Goal: Information Seeking & Learning: Check status

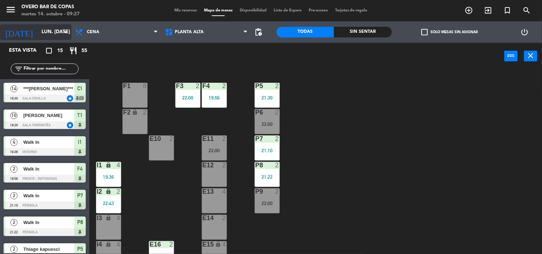
click at [59, 29] on input "lun. [DATE]" at bounding box center [72, 32] width 68 height 13
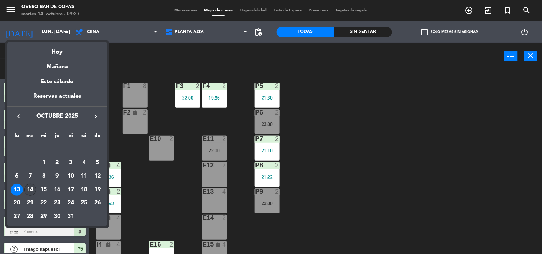
click at [26, 192] on div "14" at bounding box center [30, 190] width 12 height 12
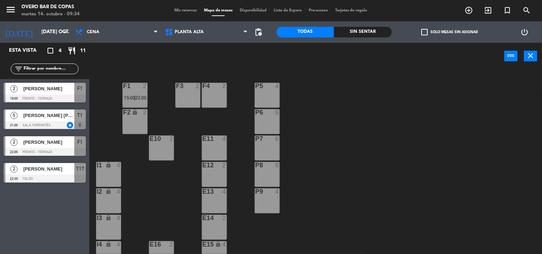
click at [67, 170] on span "[PERSON_NAME]" at bounding box center [48, 169] width 51 height 8
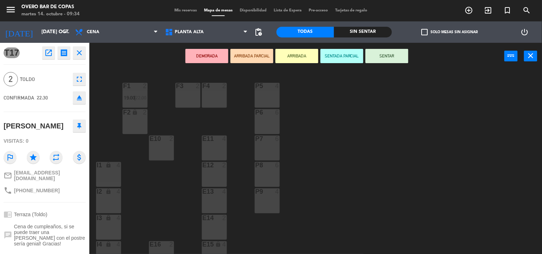
click at [171, 222] on div "P5 4 F1 2 19:00 | 22:00 F3 2 F4 2 P6 6 F2 lock 2 P7 6 E10 2 E11 4 P8 6 E12 2 I1…" at bounding box center [318, 162] width 447 height 185
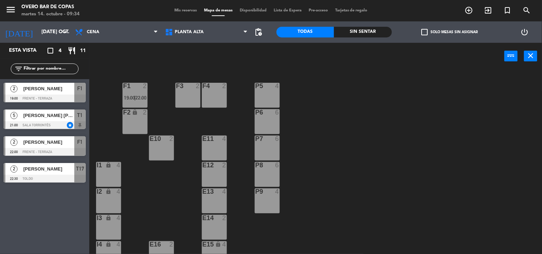
click at [61, 120] on div "[PERSON_NAME] [PERSON_NAME]" at bounding box center [49, 116] width 52 height 12
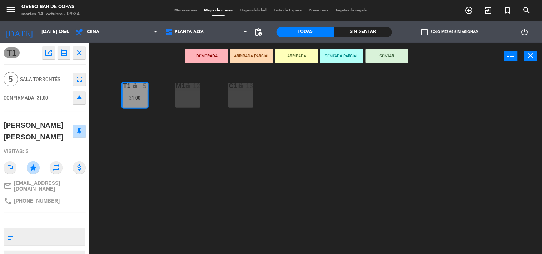
click at [149, 197] on div "T1 lock 5 21:00 M1 lock 12 C1 lock 16" at bounding box center [318, 162] width 447 height 185
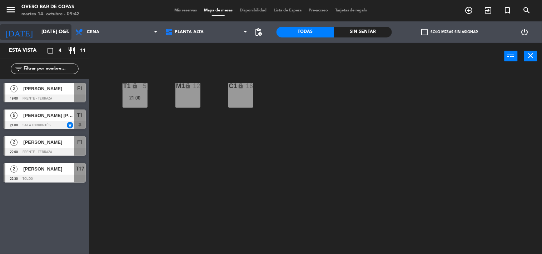
click at [39, 28] on input "[DATE] oct." at bounding box center [72, 32] width 68 height 13
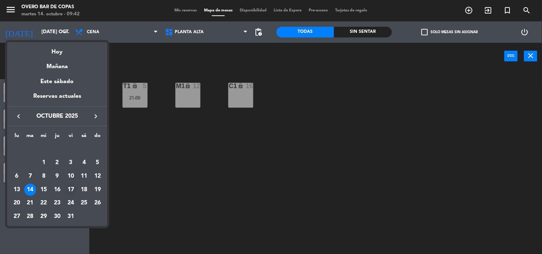
click at [73, 191] on div "17" at bounding box center [71, 190] width 12 height 12
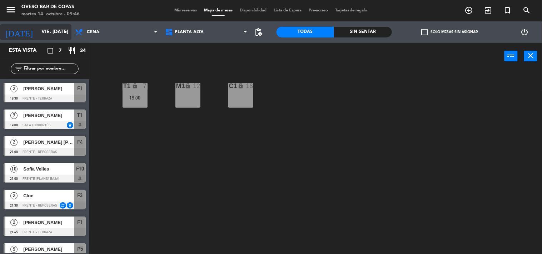
click at [48, 29] on input "vie. [DATE]" at bounding box center [72, 32] width 68 height 13
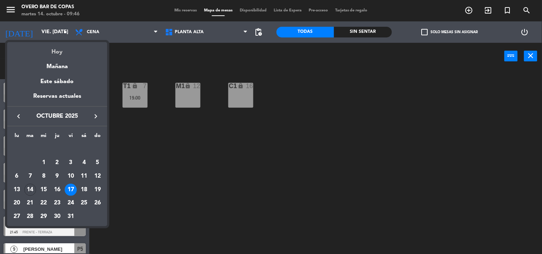
click at [58, 48] on div "Hoy" at bounding box center [57, 49] width 100 height 15
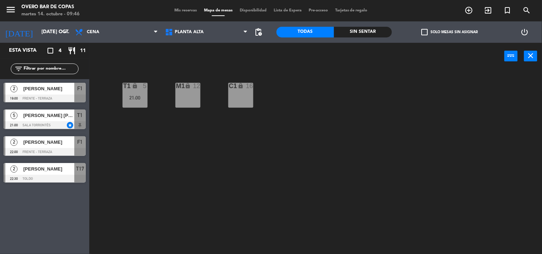
click at [42, 95] on div at bounding box center [45, 99] width 82 height 8
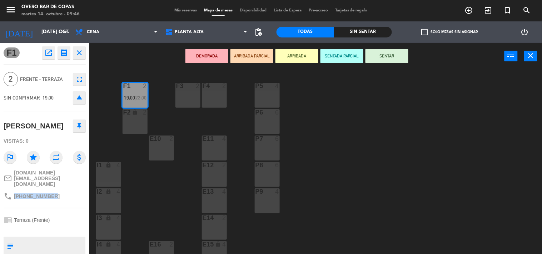
drag, startPoint x: 13, startPoint y: 186, endPoint x: 50, endPoint y: 192, distance: 37.3
click at [50, 192] on div "phone [PHONE_NUMBER]" at bounding box center [45, 197] width 82 height 14
copy span "[PHONE_NUMBER]"
click at [158, 177] on div "P5 4 F1 2 19:00 | 22:00 F3 2 F4 2 P6 6 F2 lock 2 P7 6 E10 2 E11 4 P8 6 E12 2 I1…" at bounding box center [318, 162] width 447 height 185
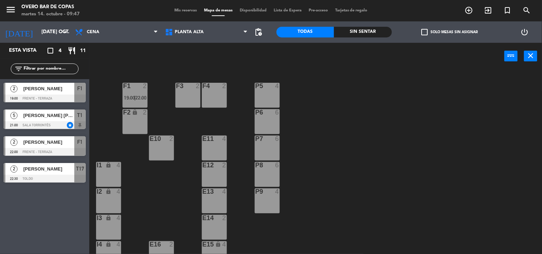
click at [59, 115] on span "[PERSON_NAME] [PERSON_NAME]" at bounding box center [48, 116] width 51 height 8
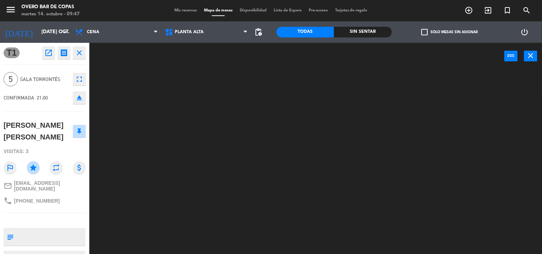
click at [144, 196] on div at bounding box center [318, 162] width 447 height 185
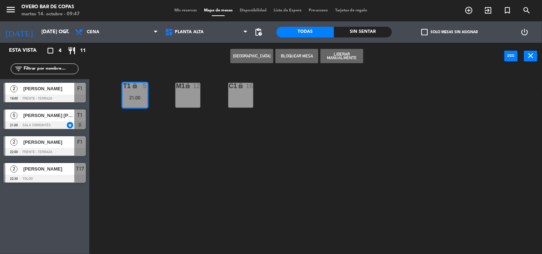
click at [44, 150] on div at bounding box center [45, 152] width 82 height 8
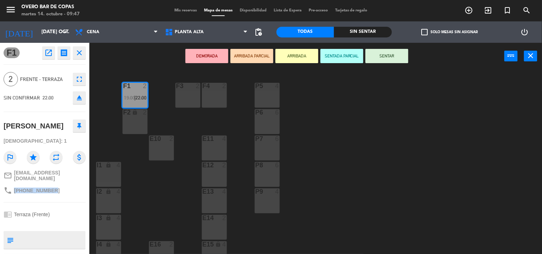
drag, startPoint x: 14, startPoint y: 187, endPoint x: 55, endPoint y: 188, distance: 40.8
click at [55, 188] on div "phone [PHONE_NUMBER]" at bounding box center [45, 191] width 82 height 14
copy span "[PHONE_NUMBER]"
click at [180, 215] on div "P5 4 F1 2 19:00 | 22:00 F3 2 F4 2 P6 6 F2 lock 2 P7 6 E10 2 E11 4 P8 6 E12 2 I1…" at bounding box center [318, 162] width 447 height 185
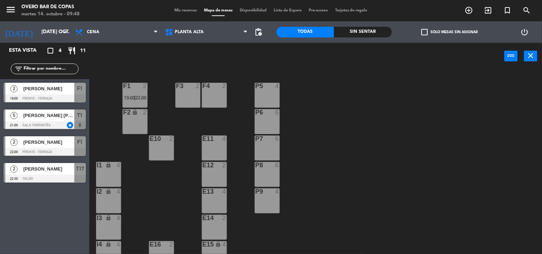
click at [42, 178] on div at bounding box center [45, 179] width 82 height 8
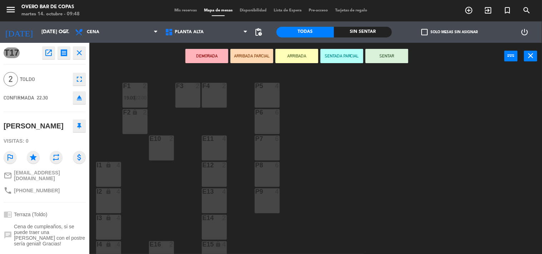
click at [156, 202] on div "P5 4 F1 2 19:00 | 22:00 F3 2 F4 2 P6 6 F2 lock 2 P7 6 E10 2 E11 4 P8 6 E12 2 I1…" at bounding box center [318, 162] width 447 height 185
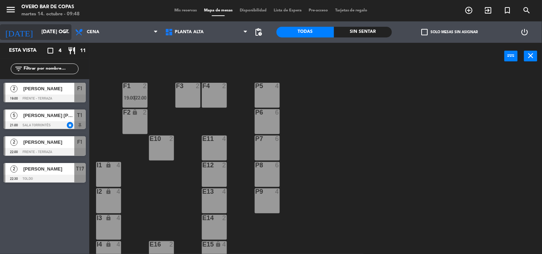
click at [44, 36] on input "[DATE] oct." at bounding box center [72, 32] width 68 height 13
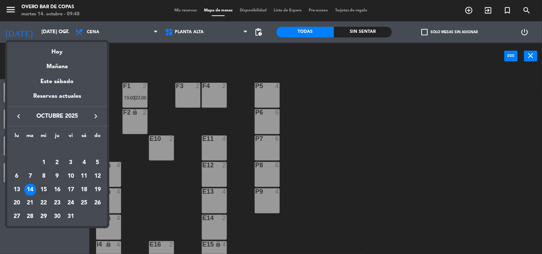
click at [45, 188] on div "15" at bounding box center [44, 190] width 12 height 12
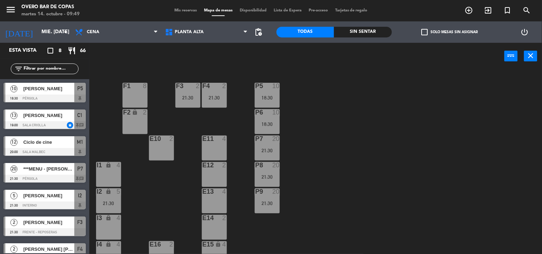
click at [64, 97] on div at bounding box center [45, 99] width 82 height 8
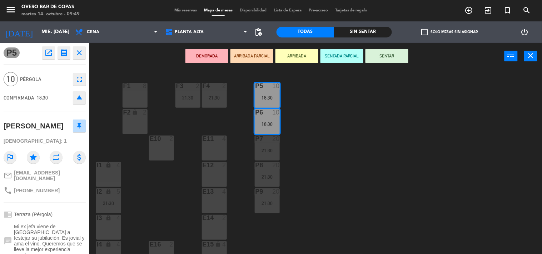
click at [145, 194] on div "P5 10 18:30 F1 8 F3 2 21:30 F4 2 21:30 P6 10 18:30 F2 lock 2 P7 20 21:30 E10 2 …" at bounding box center [318, 162] width 447 height 185
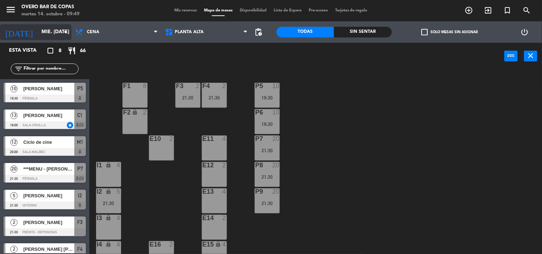
click at [38, 34] on input "mié. [DATE]" at bounding box center [72, 32] width 68 height 13
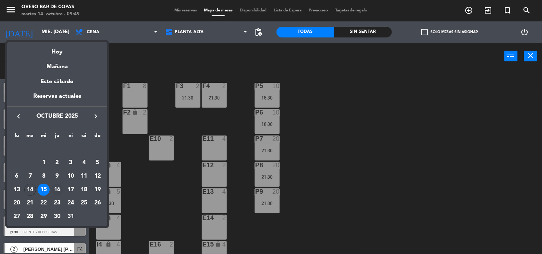
click at [58, 188] on div "16" at bounding box center [57, 190] width 12 height 12
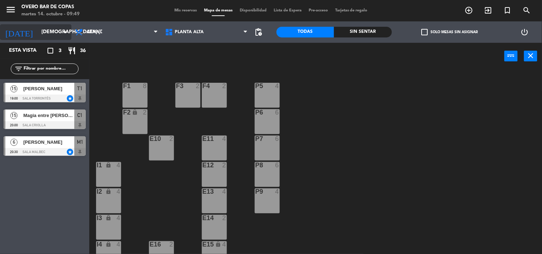
click at [64, 35] on icon "arrow_drop_down" at bounding box center [65, 32] width 9 height 9
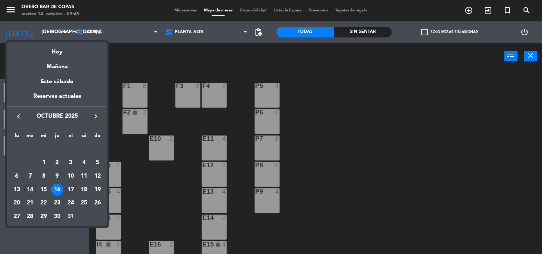
click at [73, 187] on div "17" at bounding box center [71, 190] width 12 height 12
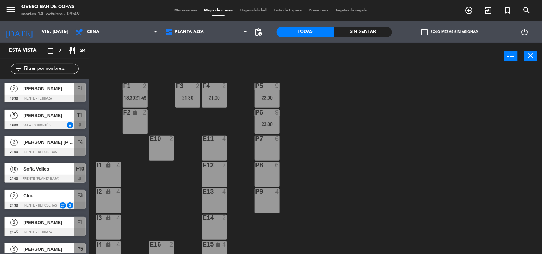
scroll to position [13, 0]
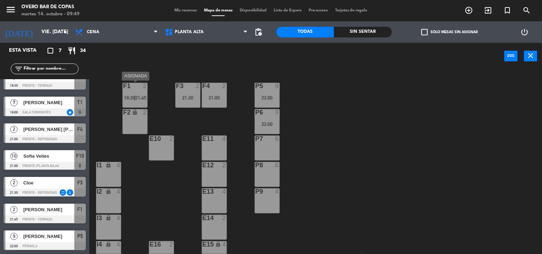
click at [133, 92] on div "F1 2 18:30 | 21:45" at bounding box center [135, 95] width 25 height 25
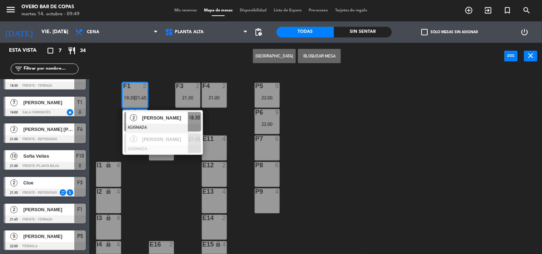
click at [159, 211] on div "P5 9 22:00 F1 2 18:30 | 21:45 2 [PERSON_NAME] ASIGNADA 18:30 2 [PERSON_NAME] AS…" at bounding box center [318, 162] width 447 height 185
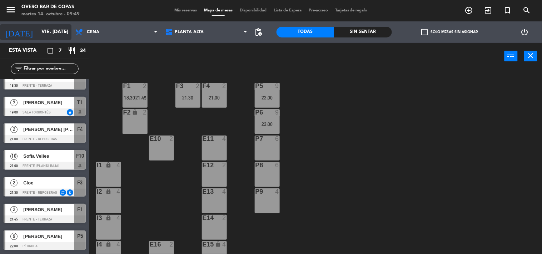
click at [55, 29] on input "vie. [DATE]" at bounding box center [72, 32] width 68 height 13
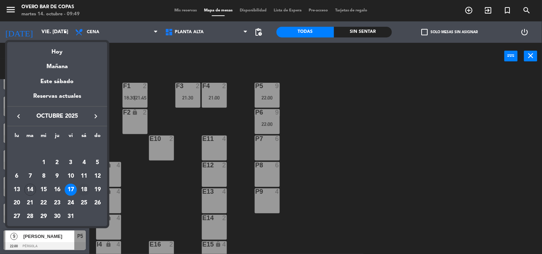
click at [86, 191] on div "18" at bounding box center [84, 190] width 12 height 12
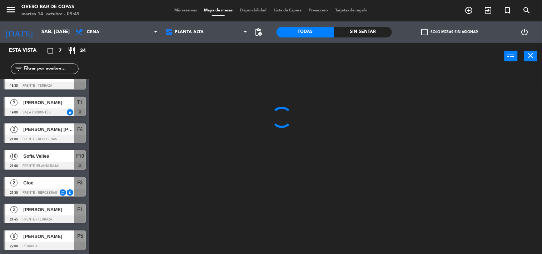
scroll to position [0, 0]
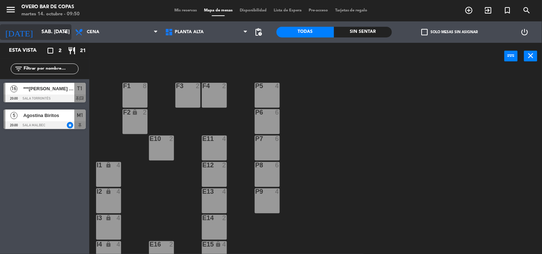
click at [60, 33] on input "sáb. [DATE]" at bounding box center [72, 32] width 68 height 13
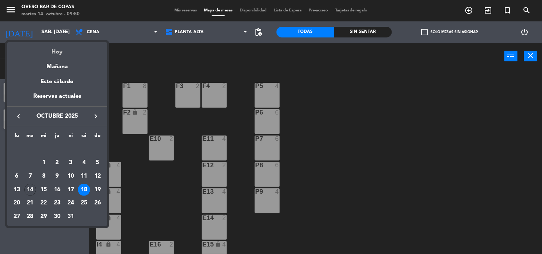
click at [54, 53] on div "Hoy" at bounding box center [57, 49] width 100 height 15
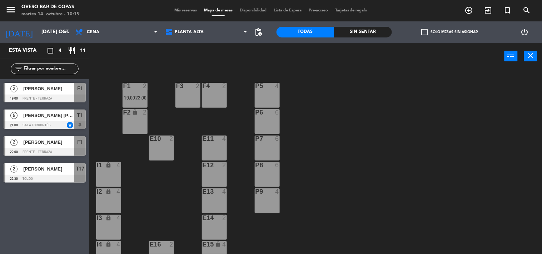
click at [52, 142] on span "[PERSON_NAME]" at bounding box center [48, 143] width 51 height 8
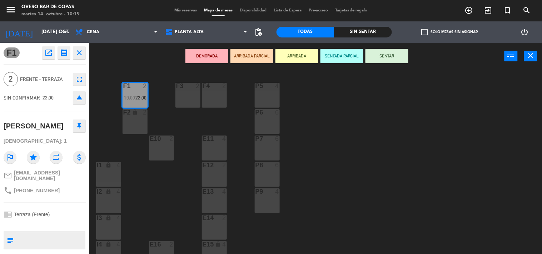
click at [51, 58] on button "open_in_new" at bounding box center [48, 52] width 13 height 13
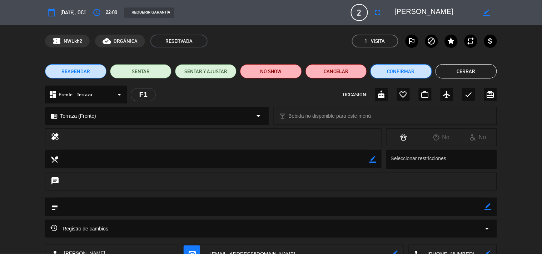
click at [401, 69] on button "Confirmar" at bounding box center [401, 71] width 61 height 14
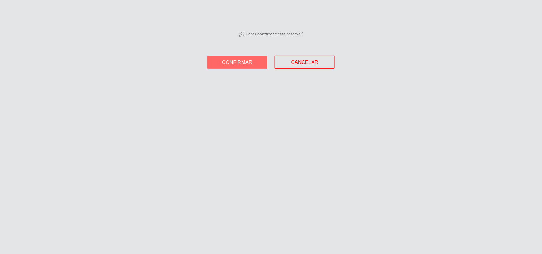
click at [244, 61] on span "Confirmar" at bounding box center [237, 62] width 30 height 6
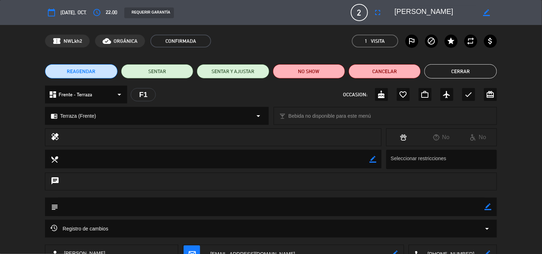
click at [435, 75] on button "Cerrar" at bounding box center [461, 71] width 72 height 14
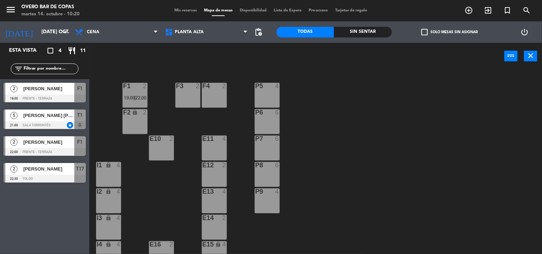
click at [54, 148] on div at bounding box center [45, 152] width 82 height 8
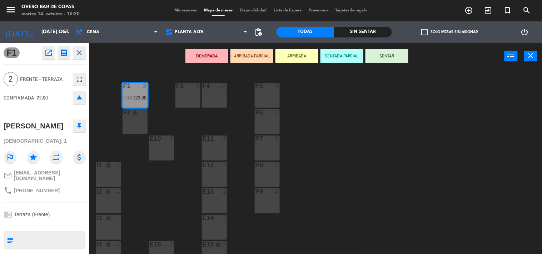
click at [145, 217] on div "P5 4 F1 2 19:00 | 22:00 F3 2 F4 2 P6 6 F2 lock 2 P7 6 E10 2 E11 4 P8 6 E12 2 I1…" at bounding box center [318, 162] width 447 height 185
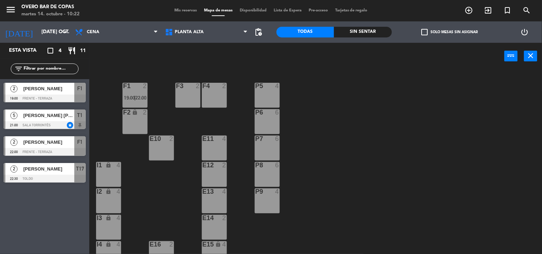
click at [68, 88] on span "[PERSON_NAME]" at bounding box center [48, 89] width 51 height 8
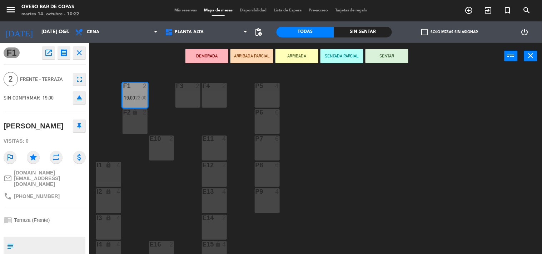
click at [46, 54] on icon "open_in_new" at bounding box center [48, 53] width 9 height 9
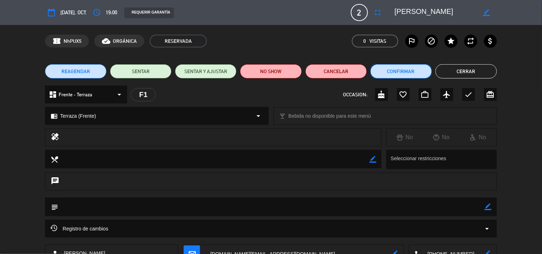
click at [404, 74] on button "Confirmar" at bounding box center [401, 71] width 61 height 14
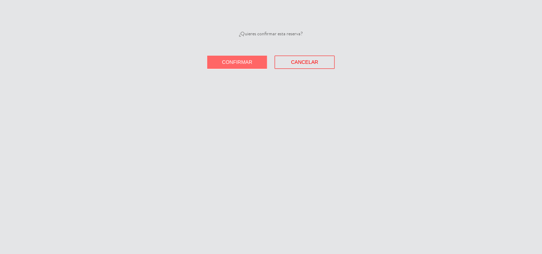
click at [235, 56] on button "Confirmar" at bounding box center [237, 62] width 60 height 13
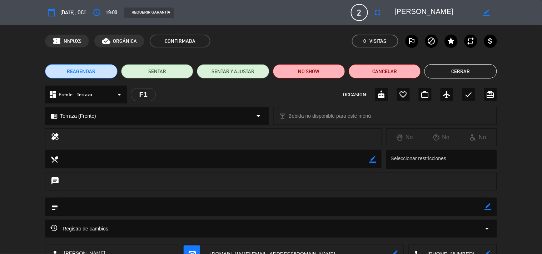
click at [433, 72] on button "Cerrar" at bounding box center [461, 71] width 72 height 14
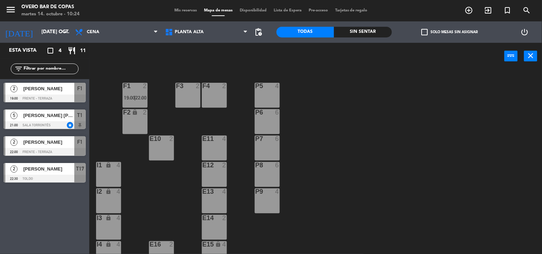
click at [133, 96] on span "19:00" at bounding box center [129, 98] width 11 height 6
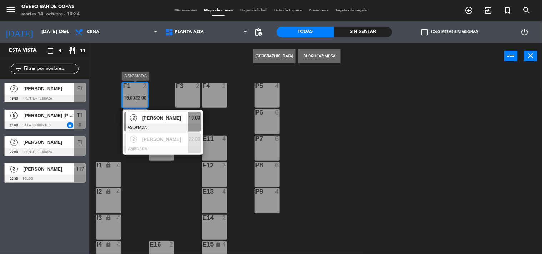
click at [157, 147] on div at bounding box center [162, 149] width 77 height 8
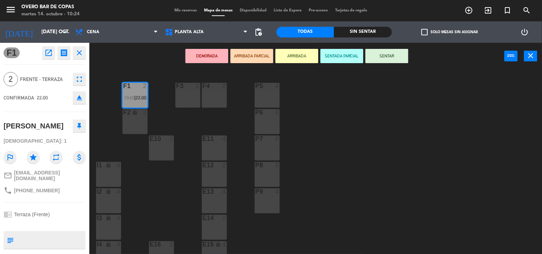
click at [201, 89] on div "P5 4 F1 2 19:00 | 22:00 F3 2 F4 2 P6 6 F2 lock 2 P7 6 E10 2 E11 4 P8 6 E12 2 I1…" at bounding box center [318, 162] width 447 height 185
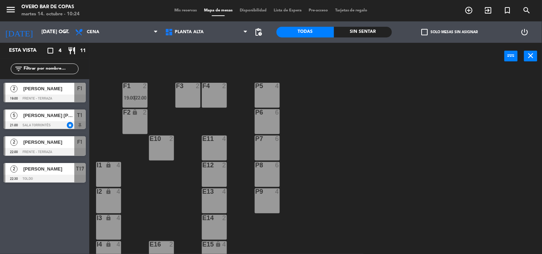
click at [136, 93] on div "F1 2 19:00 | 22:00" at bounding box center [135, 95] width 25 height 25
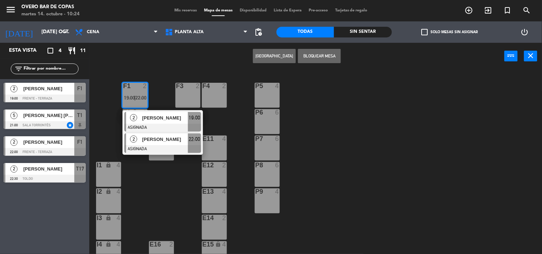
click at [156, 148] on div at bounding box center [162, 149] width 77 height 8
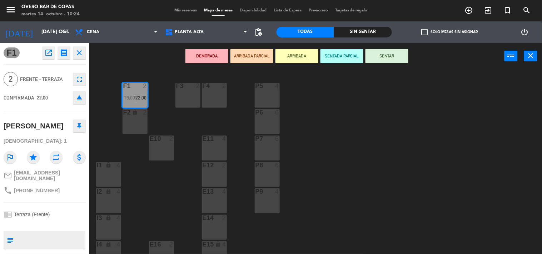
click at [220, 91] on div "F4 2" at bounding box center [214, 95] width 25 height 25
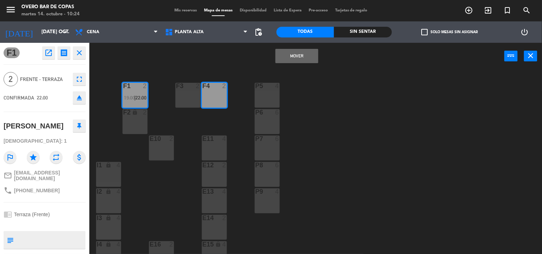
click at [290, 59] on button "Mover" at bounding box center [297, 56] width 43 height 14
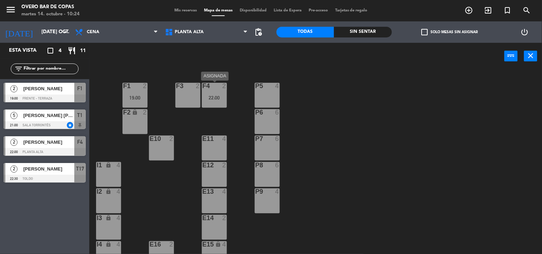
click at [219, 90] on div "F4 2 22:00" at bounding box center [214, 95] width 25 height 25
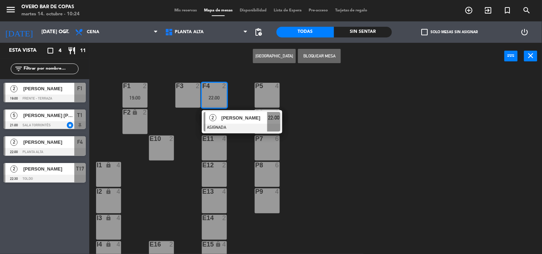
click at [226, 119] on span "[PERSON_NAME]" at bounding box center [245, 118] width 46 height 8
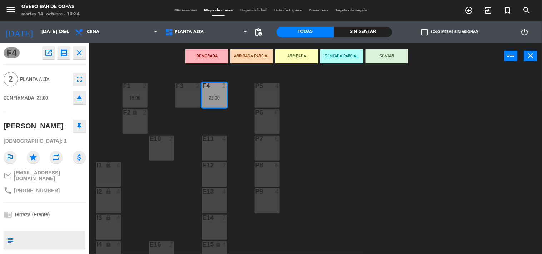
click at [340, 106] on div "P5 4 F1 2 19:00 F3 2 F4 2 22:00 P6 6 F2 lock 2 P7 6 E10 2 E11 4 P8 6 E12 2 I1 l…" at bounding box center [318, 162] width 447 height 185
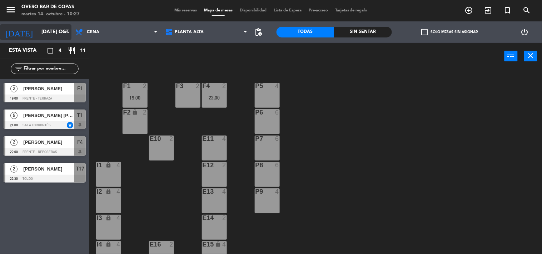
click at [52, 33] on input "[DATE] oct." at bounding box center [72, 32] width 68 height 13
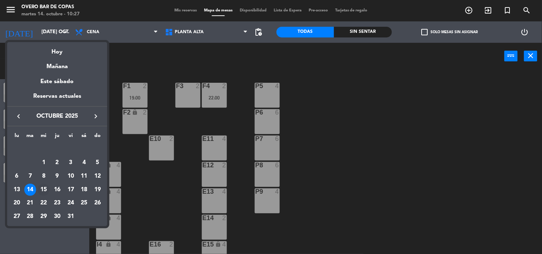
click at [44, 186] on div "15" at bounding box center [44, 190] width 12 height 12
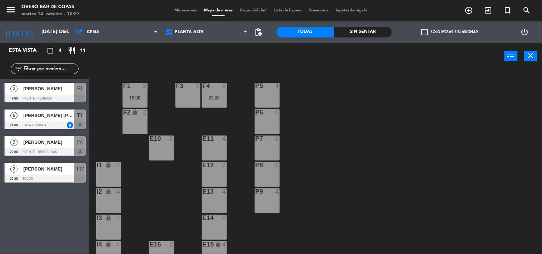
type input "mié. [DATE]"
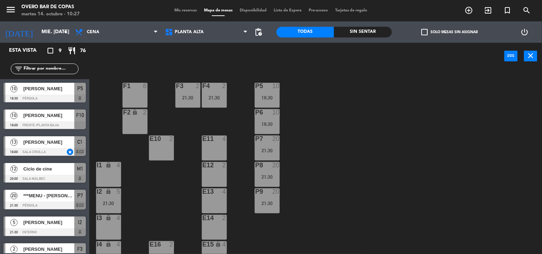
click at [70, 118] on span "[PERSON_NAME]" at bounding box center [48, 116] width 51 height 8
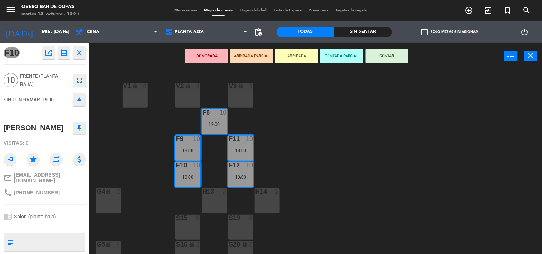
click at [144, 169] on div "V1 lock 4 V2 lock 4 V3 lock 4 F8 10 19:00 F9 10 19:00 F11 10 19:00 F10 10 19:00…" at bounding box center [318, 162] width 447 height 185
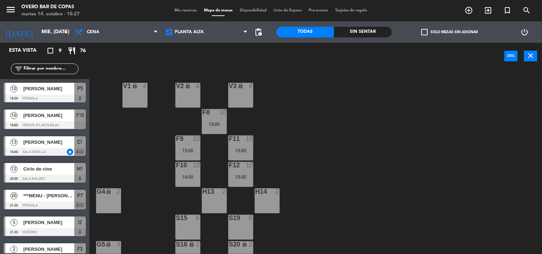
click at [65, 94] on div "[PERSON_NAME]" at bounding box center [49, 89] width 52 height 12
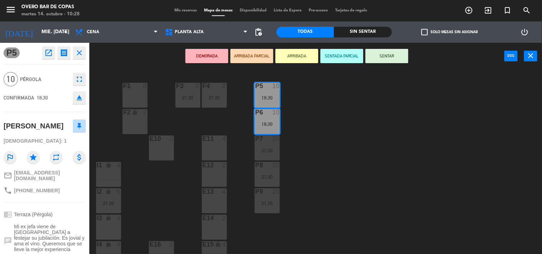
click at [163, 214] on div "P5 10 18:30 F1 8 F3 2 21:30 F4 2 21:30 P6 10 18:30 F2 lock 2 P7 20 21:30 E10 2 …" at bounding box center [318, 162] width 447 height 185
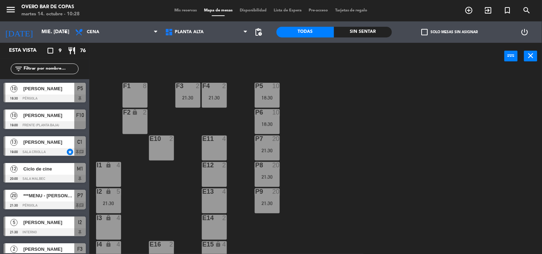
click at [61, 115] on div "10 [PERSON_NAME] 19:00 Frente (Planta baja) F10" at bounding box center [44, 119] width 89 height 27
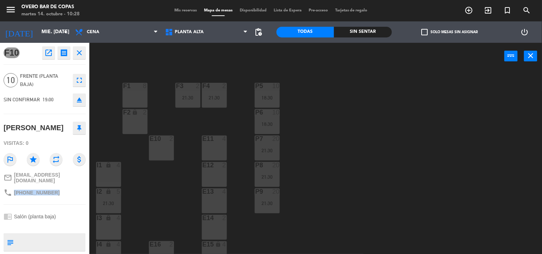
drag, startPoint x: 15, startPoint y: 189, endPoint x: 56, endPoint y: 188, distance: 41.5
click at [56, 188] on div "phone [PHONE_NUMBER]" at bounding box center [45, 193] width 82 height 14
copy span "[PHONE_NUMBER]"
click at [180, 192] on div "P5 10 18:30 F1 8 F3 2 21:30 F4 2 21:30 P6 10 18:30 F2 lock 2 P7 20 21:30 E10 2 …" at bounding box center [318, 162] width 447 height 185
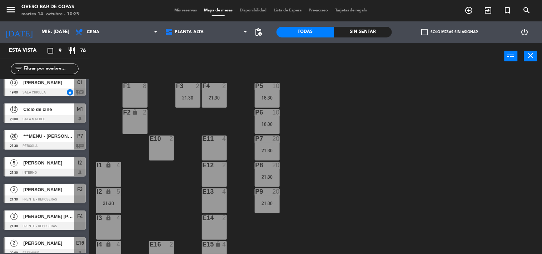
scroll to position [60, 0]
click at [62, 181] on div "2 [PERSON_NAME] 21:30 Frente - Reposeras F3" at bounding box center [44, 193] width 89 height 27
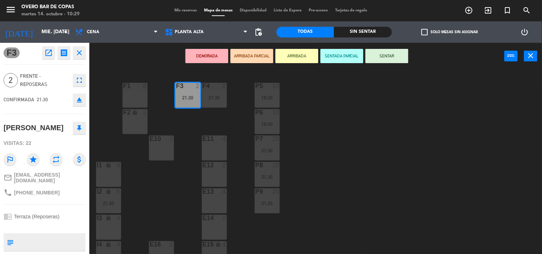
click at [152, 194] on div "P5 10 18:30 F1 8 F3 2 21:30 F4 2 21:30 P6 10 18:30 F2 lock 2 P7 20 21:30 E10 2 …" at bounding box center [318, 162] width 447 height 185
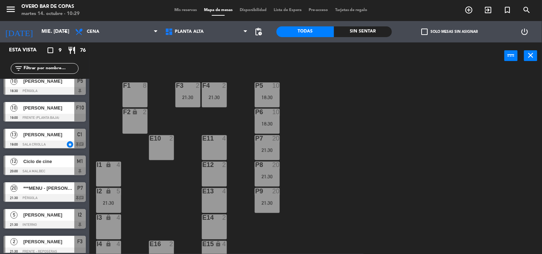
scroll to position [66, 0]
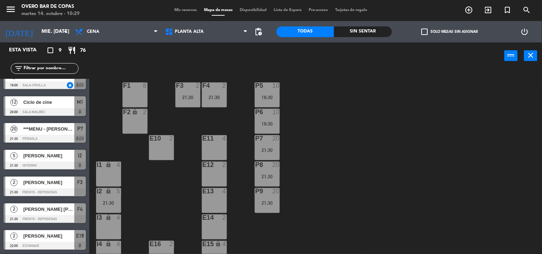
click at [47, 205] on div "[PERSON_NAME] [PERSON_NAME]" at bounding box center [49, 210] width 52 height 12
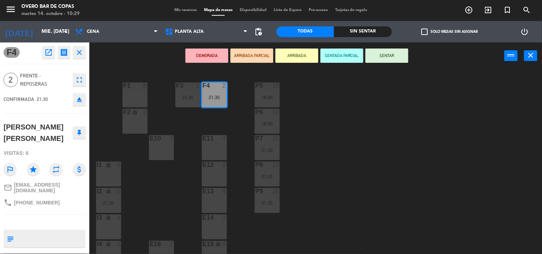
click at [157, 201] on div "P5 10 18:30 F1 8 F3 2 21:30 F4 2 21:30 P6 10 18:30 F2 lock 2 P7 20 21:30 E10 2 …" at bounding box center [318, 162] width 447 height 185
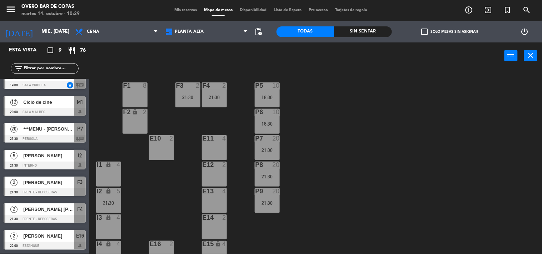
click at [51, 211] on span "[PERSON_NAME] [PERSON_NAME]" at bounding box center [48, 210] width 51 height 8
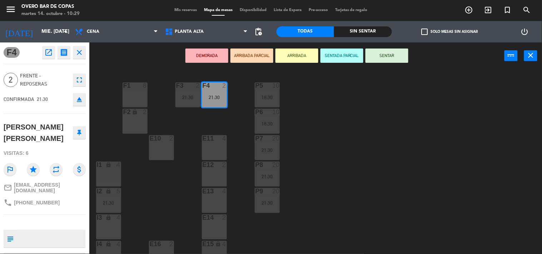
click at [163, 201] on div "P5 10 18:30 F1 8 F3 2 21:30 F4 2 21:30 P6 10 18:30 F2 lock 2 P7 20 21:30 E10 2 …" at bounding box center [318, 162] width 447 height 185
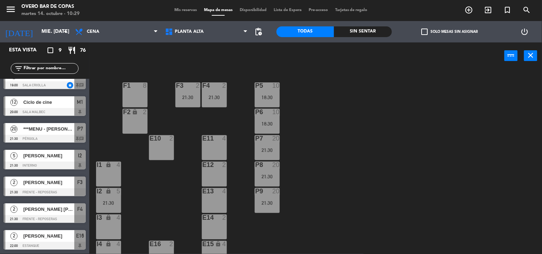
click at [46, 242] on div at bounding box center [45, 246] width 82 height 8
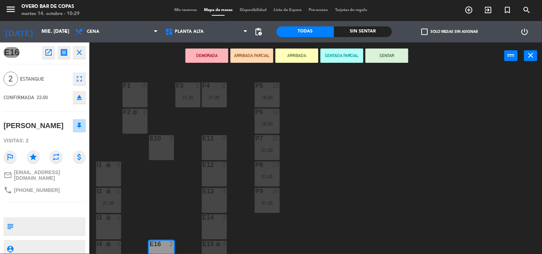
click at [162, 183] on div "P5 10 18:30 F1 8 F3 2 21:30 F4 2 21:30 P6 10 18:30 F2 lock 2 P7 20 21:30 E10 2 …" at bounding box center [318, 162] width 447 height 185
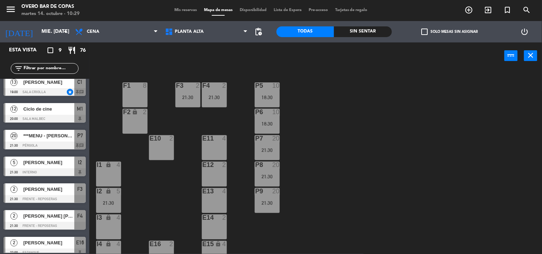
scroll to position [55, 0]
